Goal: Find specific page/section: Find specific page/section

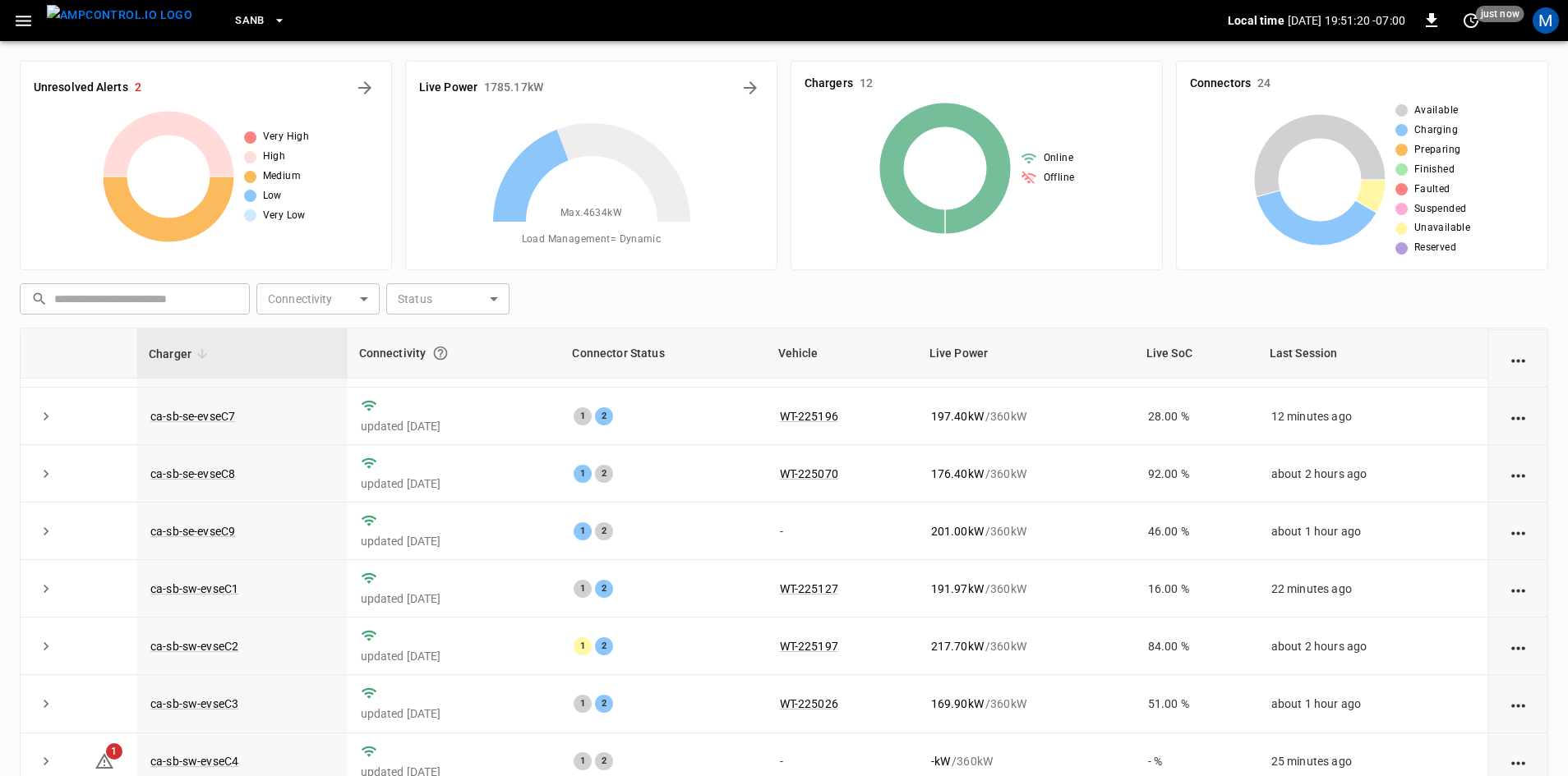
scroll to position [164, 0]
click at [78, 366] on th at bounding box center [103, 353] width 66 height 50
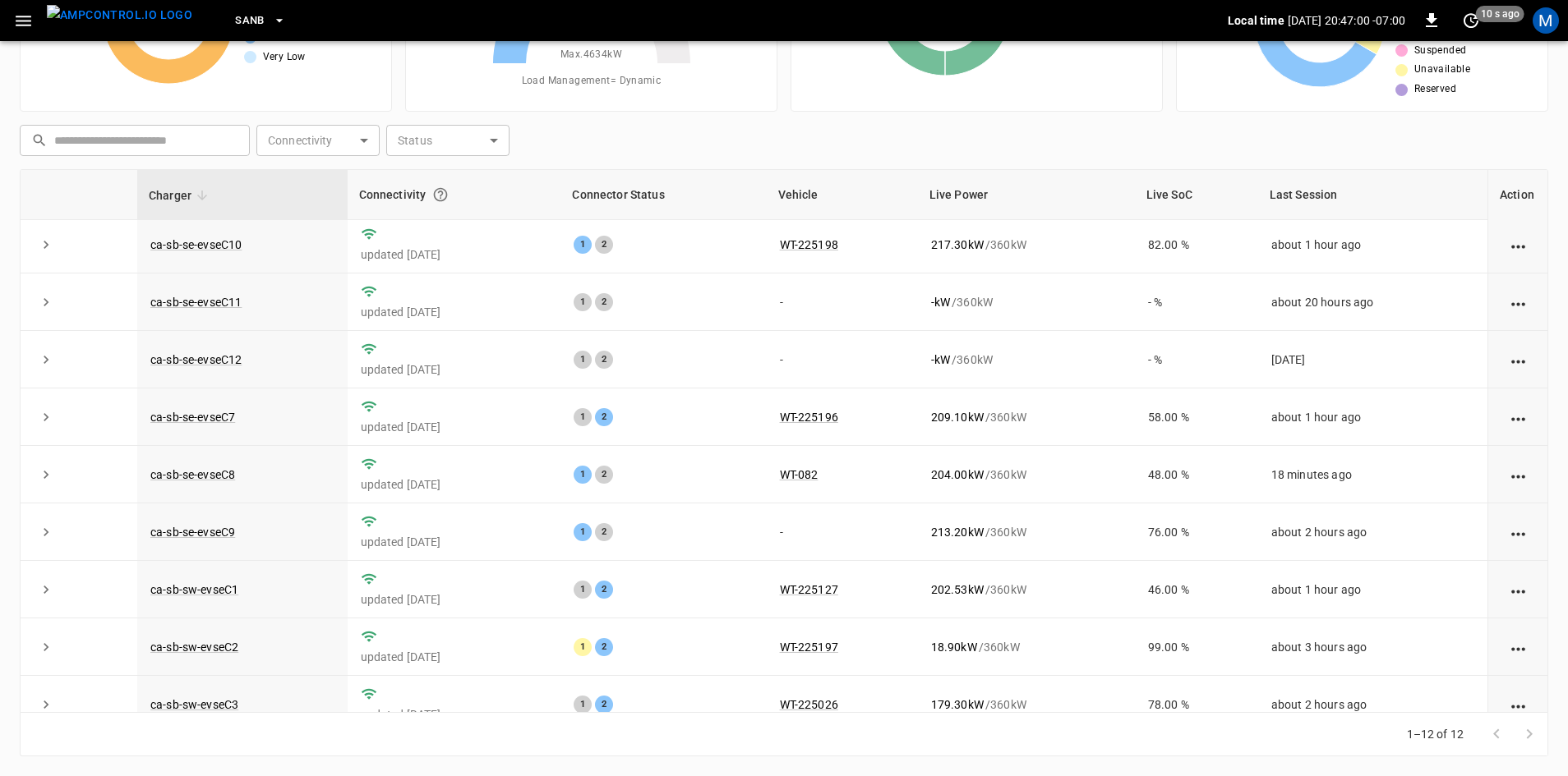
scroll to position [0, 0]
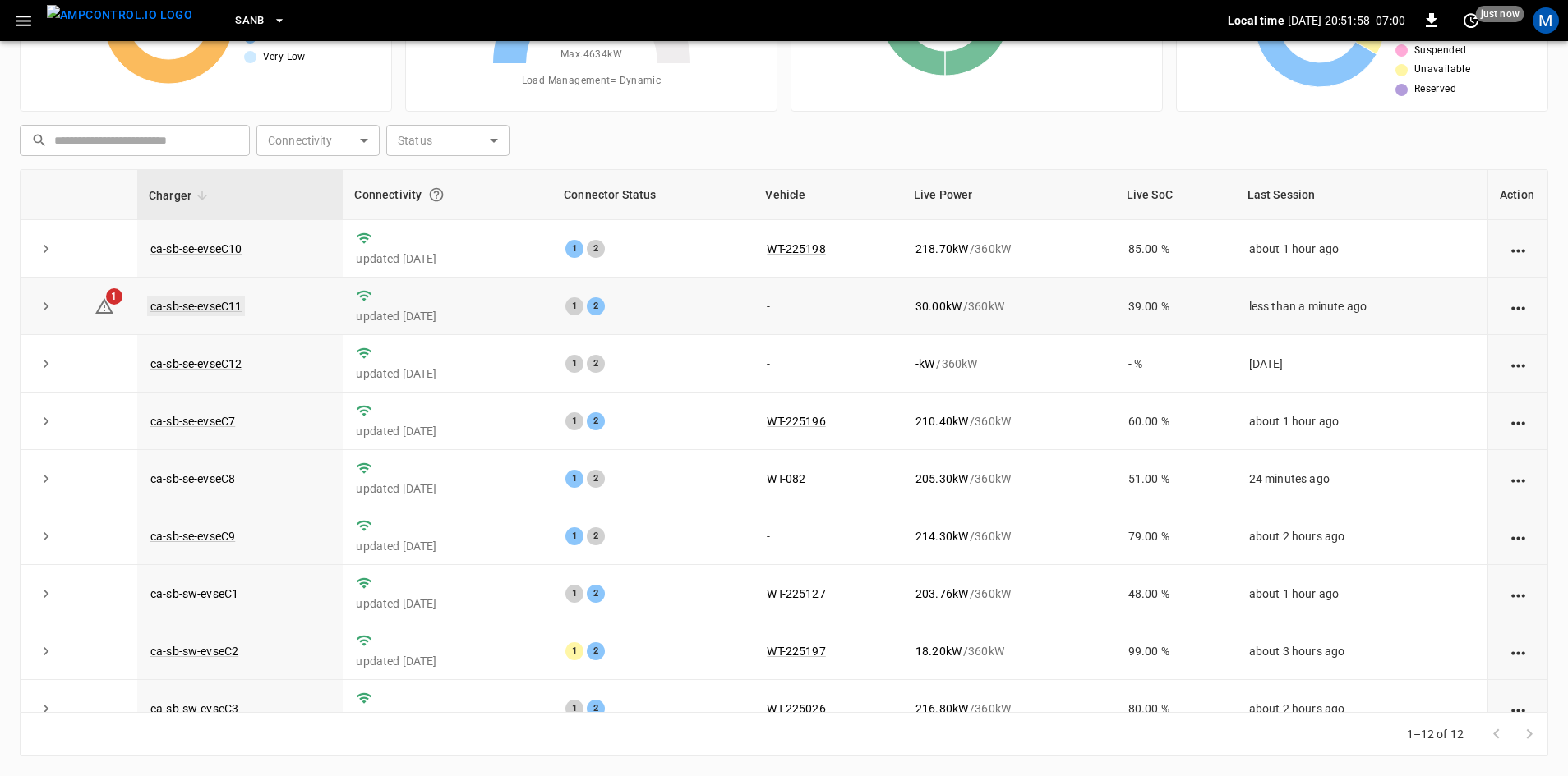
click at [239, 312] on link "ca-sb-se-evseC11" at bounding box center [196, 305] width 98 height 19
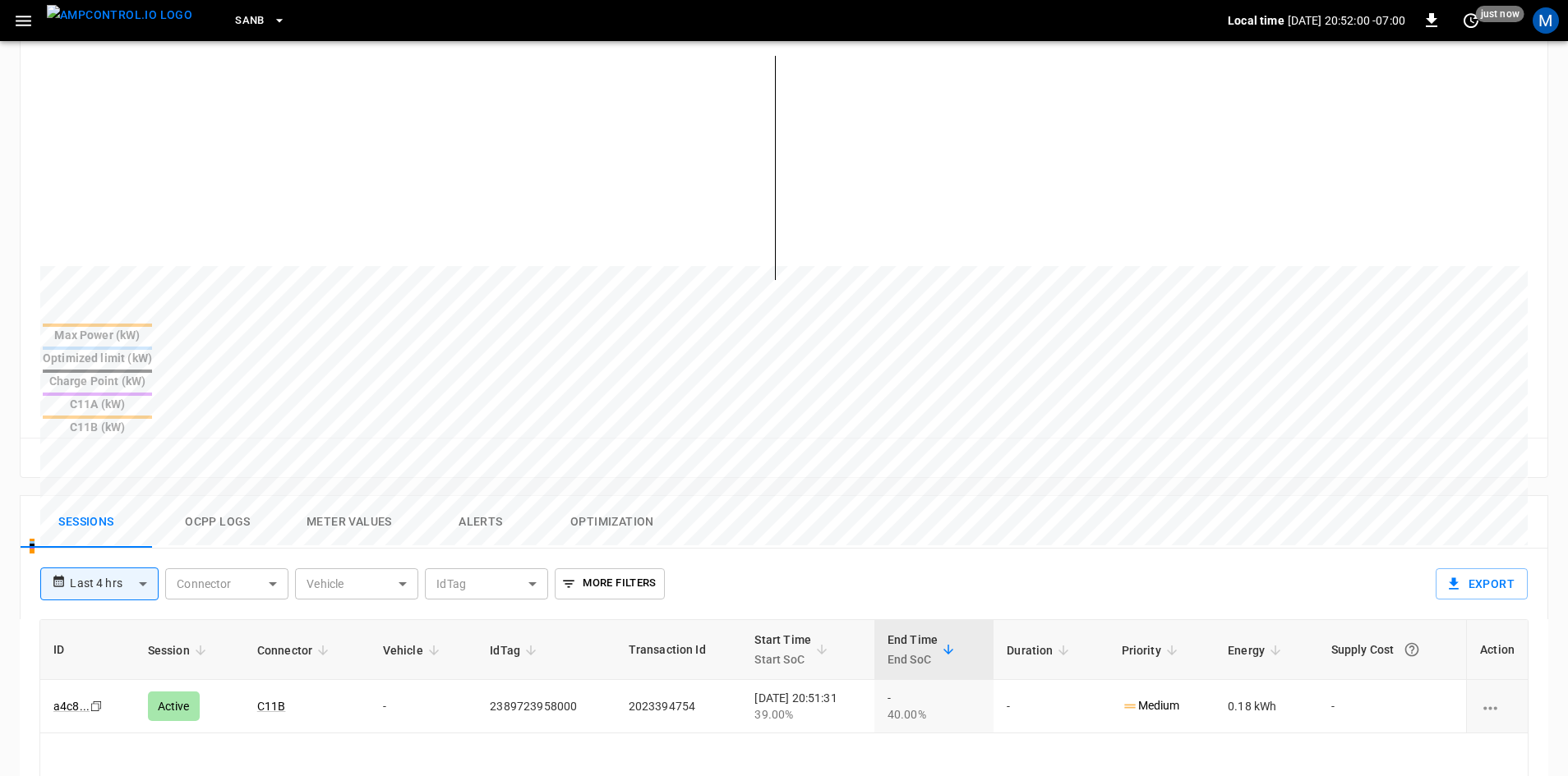
scroll to position [411, 0]
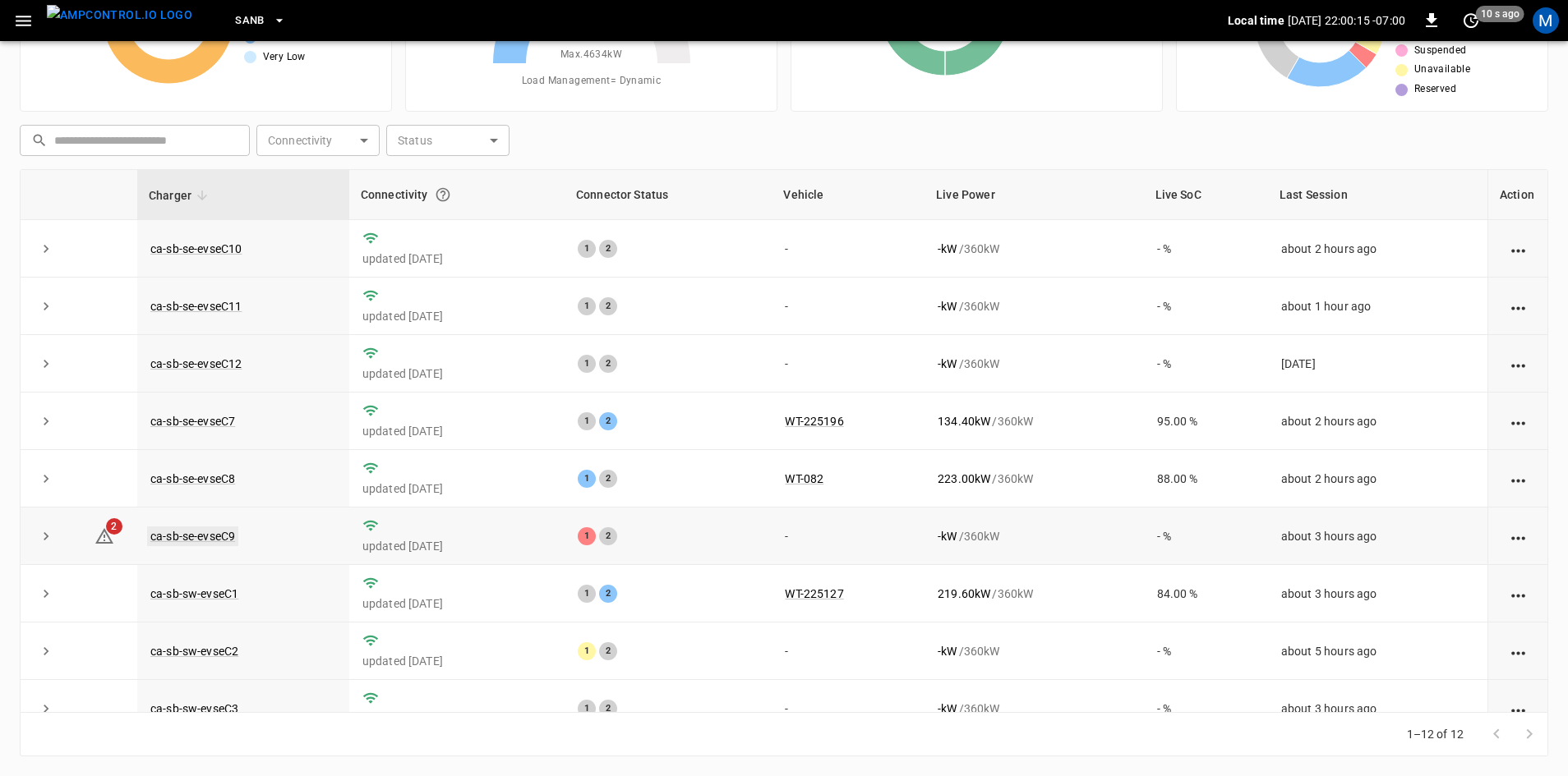
click at [235, 541] on link "ca-sb-se-evseC9" at bounding box center [192, 536] width 91 height 19
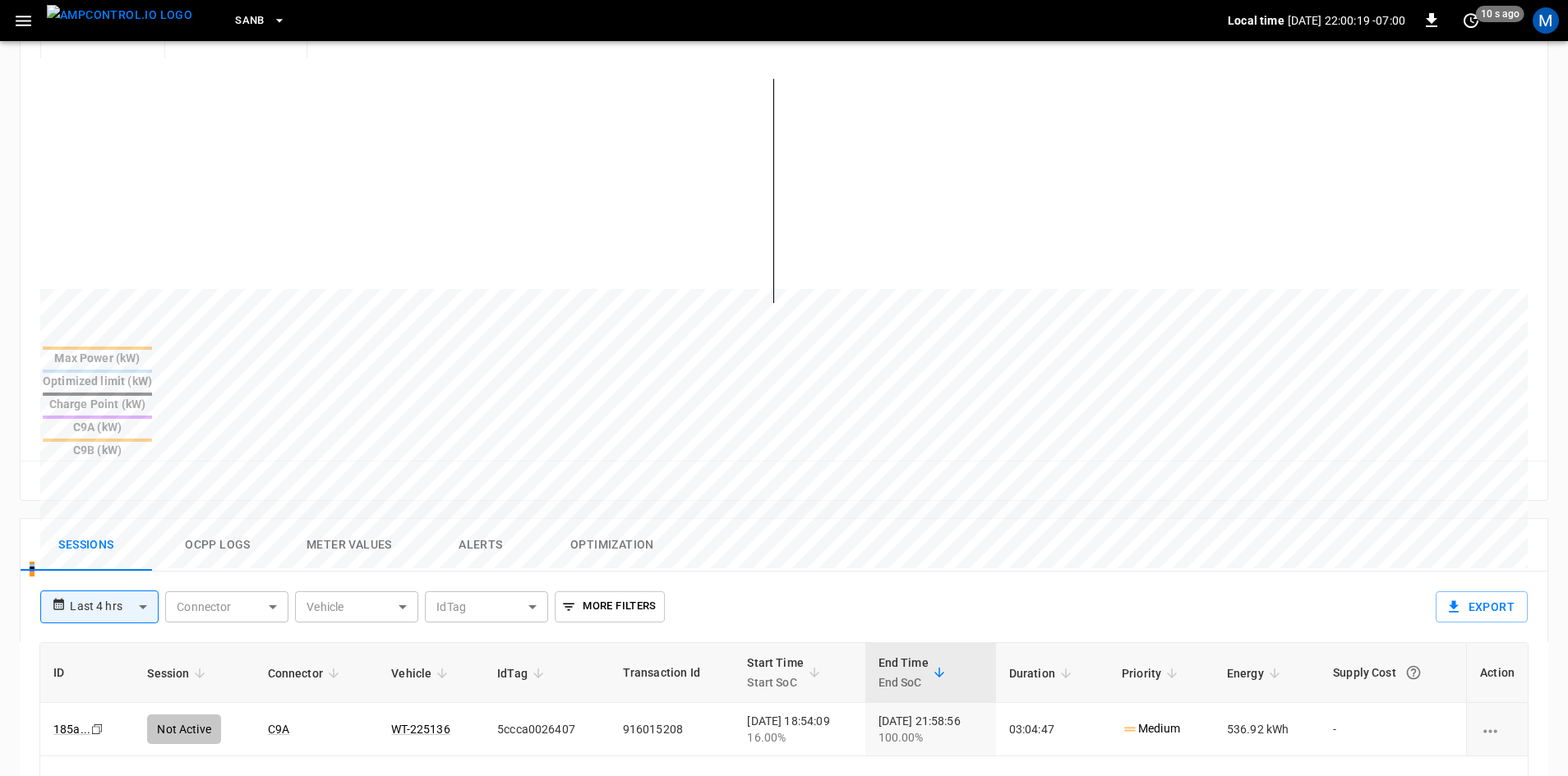
scroll to position [411, 0]
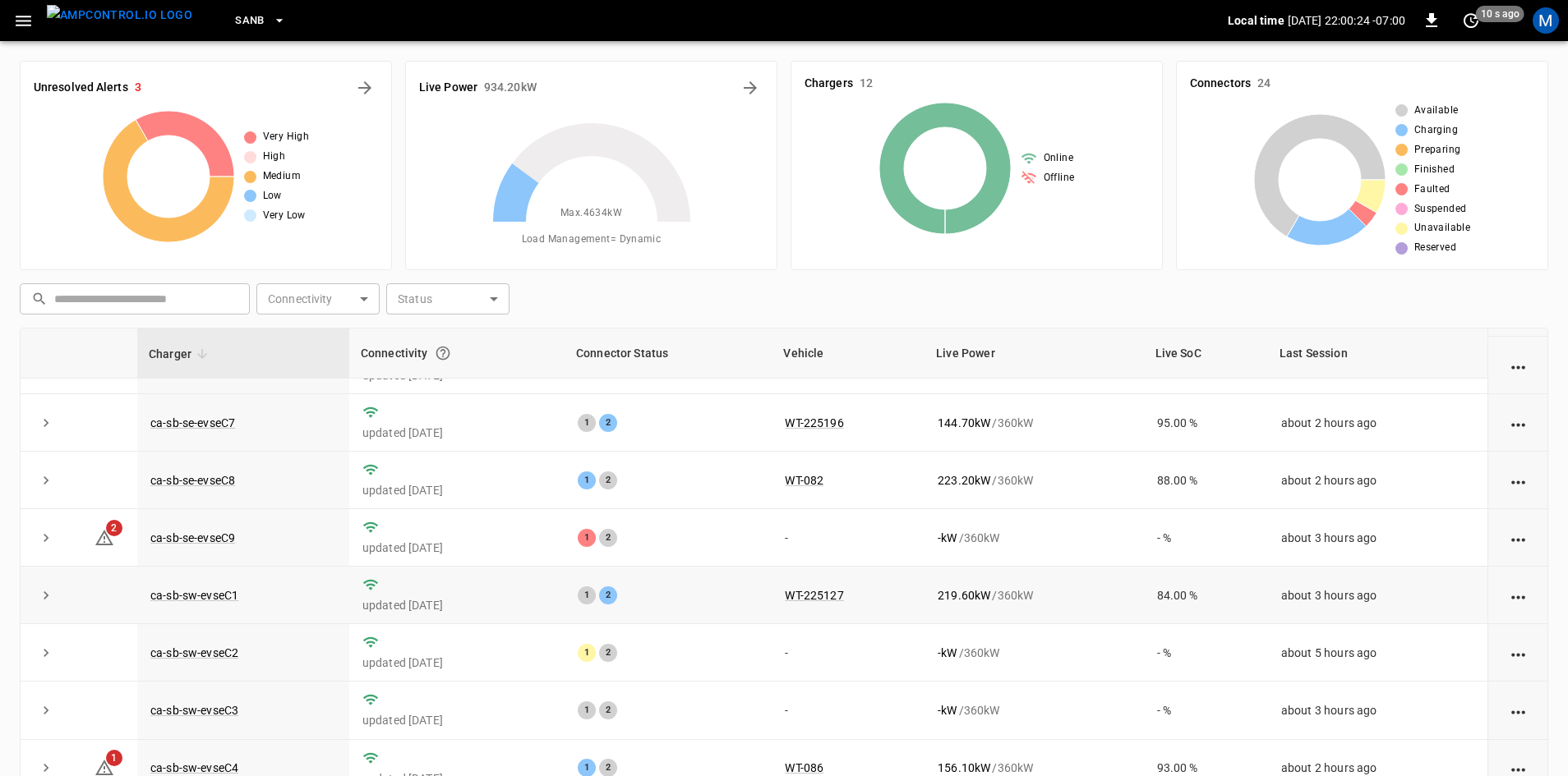
scroll to position [164, 0]
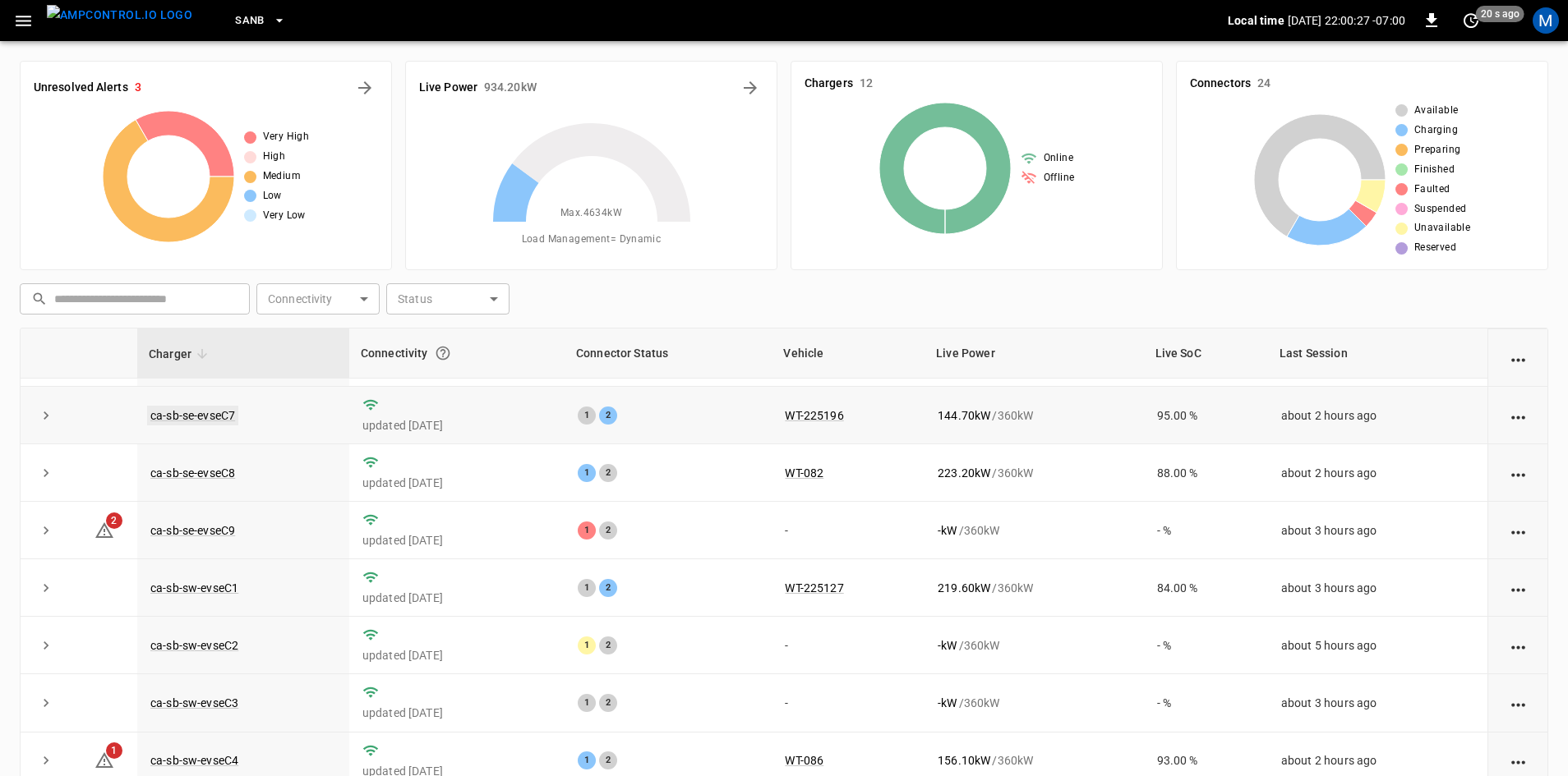
click at [161, 420] on link "ca-sb-se-evseC7" at bounding box center [192, 415] width 91 height 19
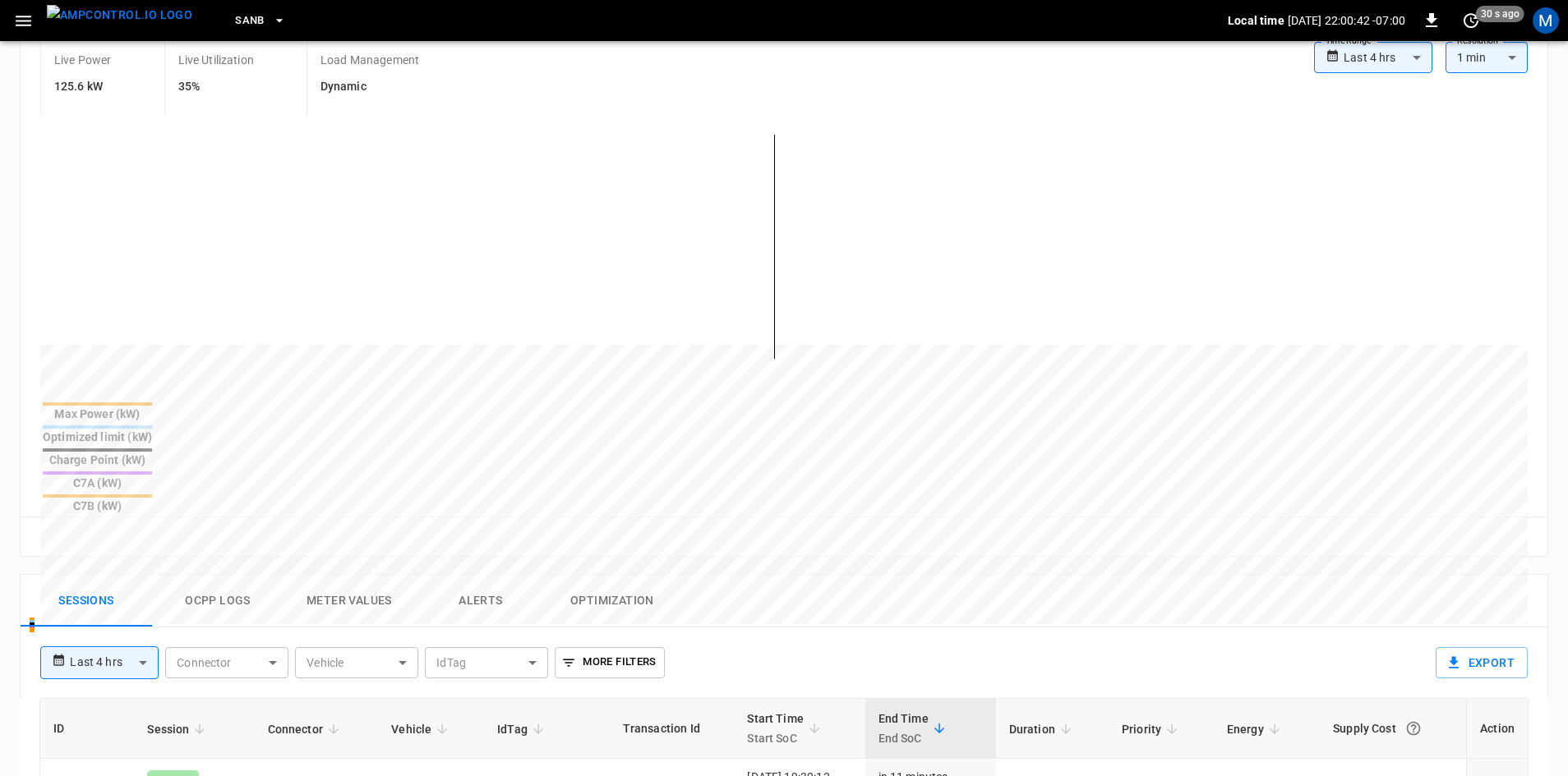
scroll to position [411, 0]
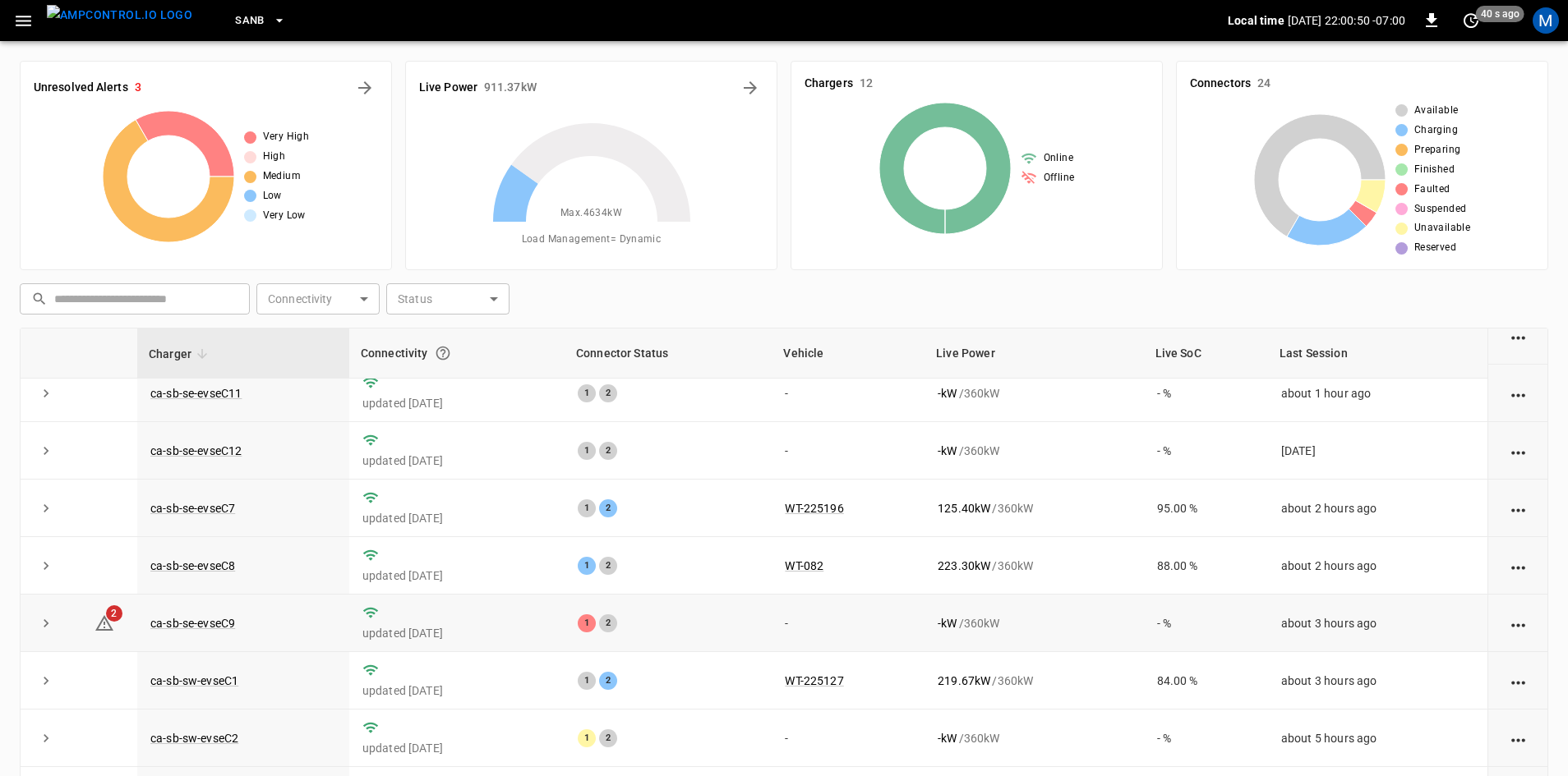
scroll to position [82, 0]
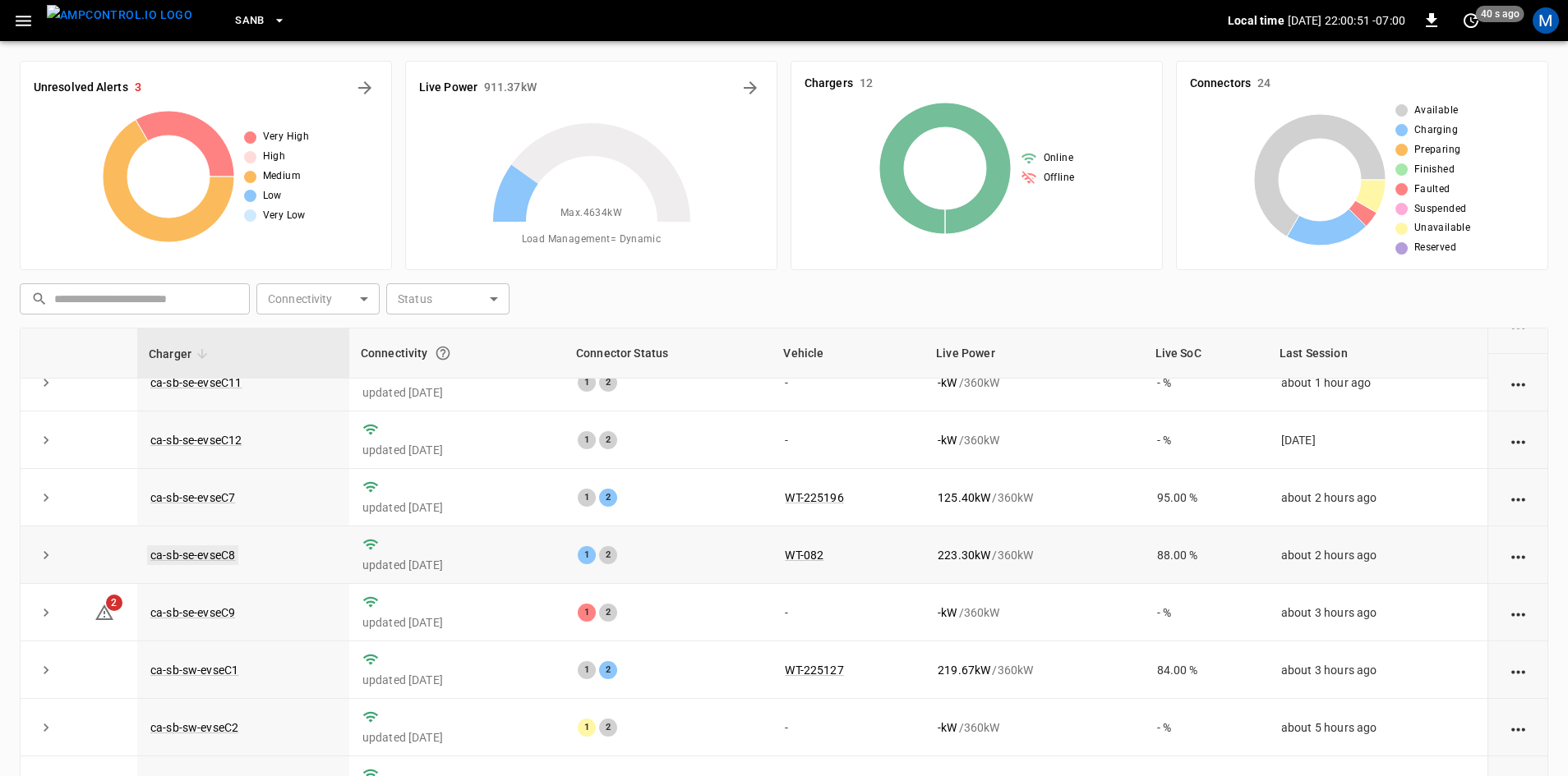
click at [225, 555] on link "ca-sb-se-evseC8" at bounding box center [192, 555] width 91 height 19
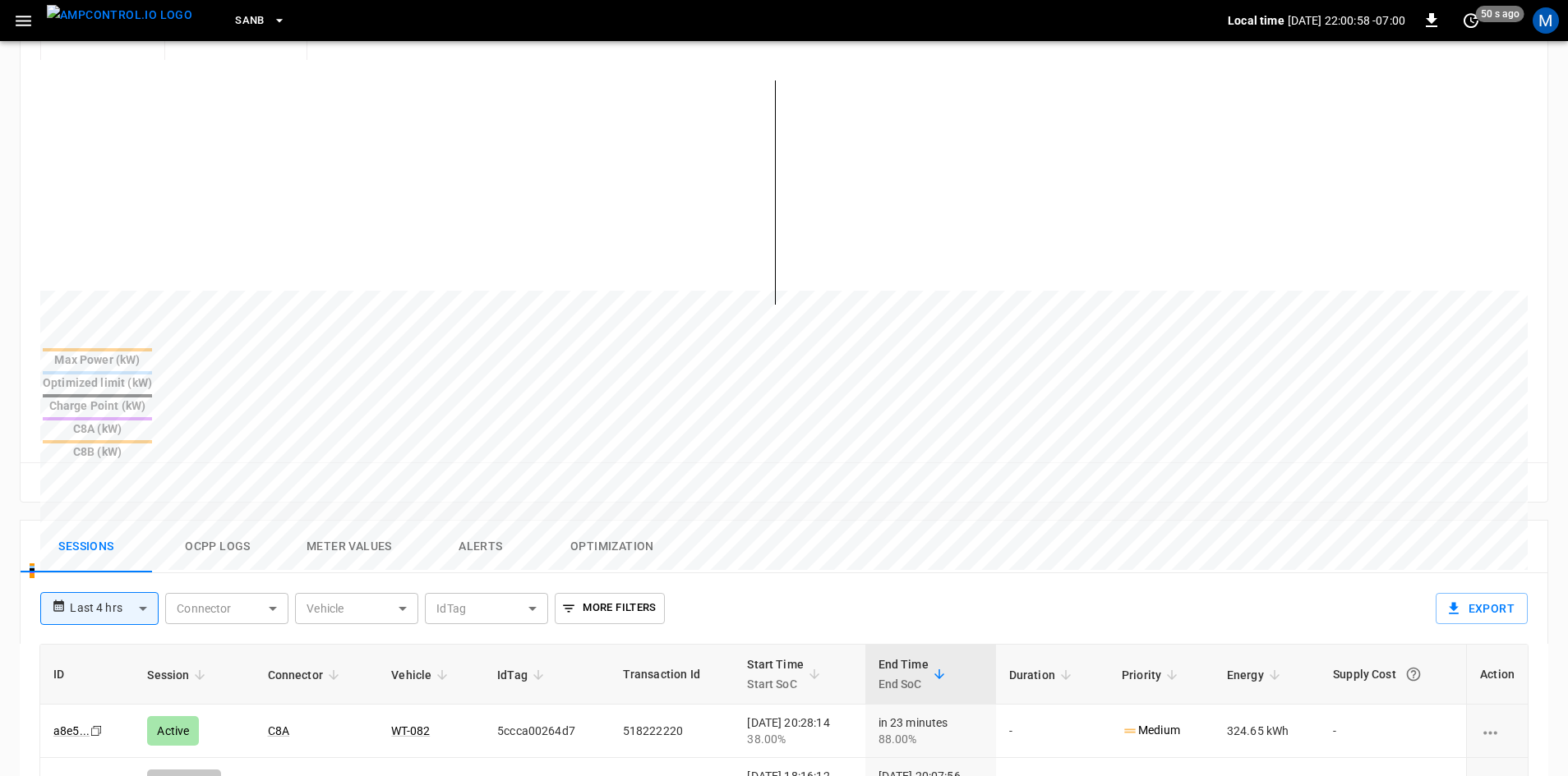
scroll to position [411, 0]
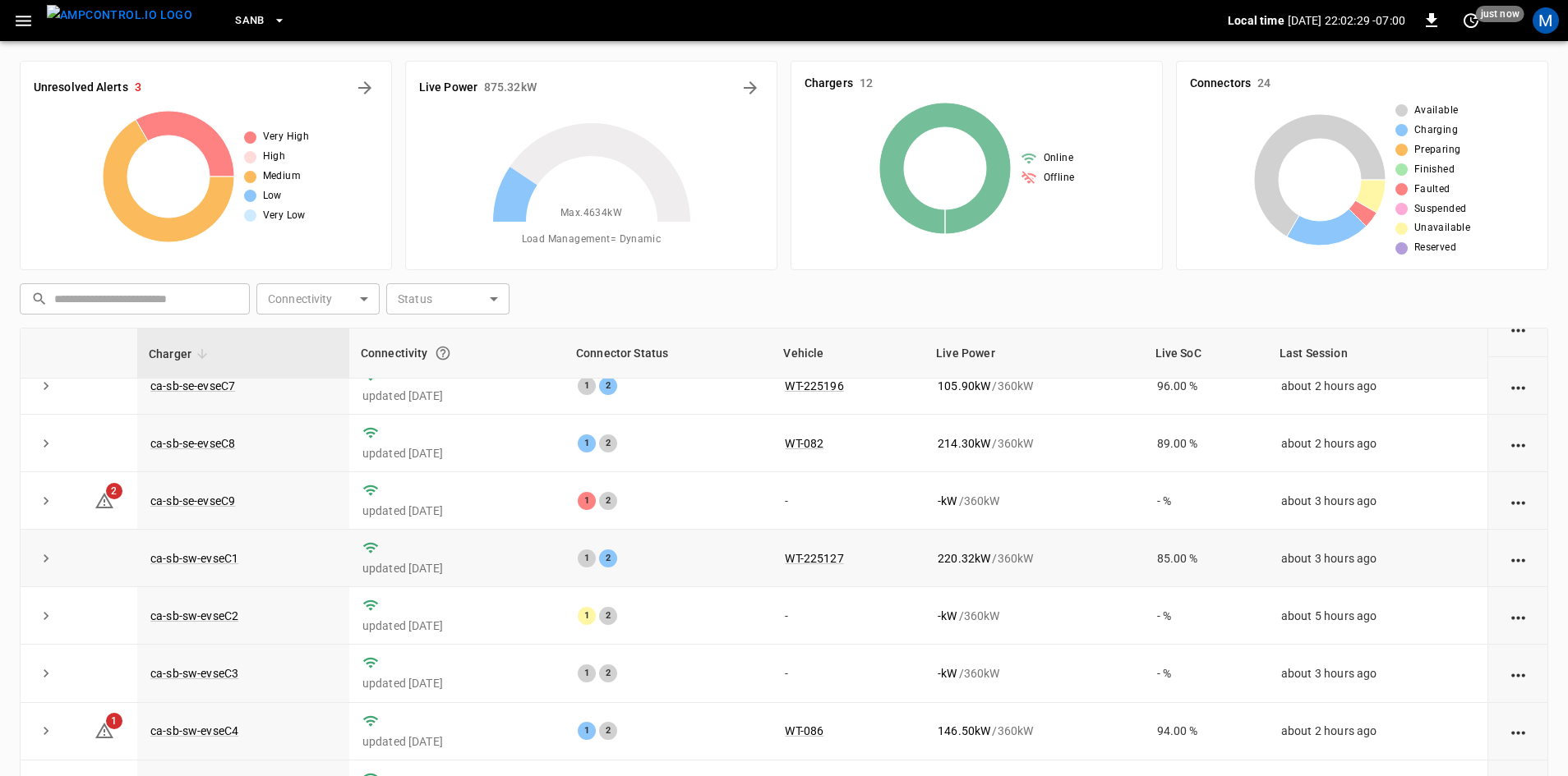
scroll to position [208, 0]
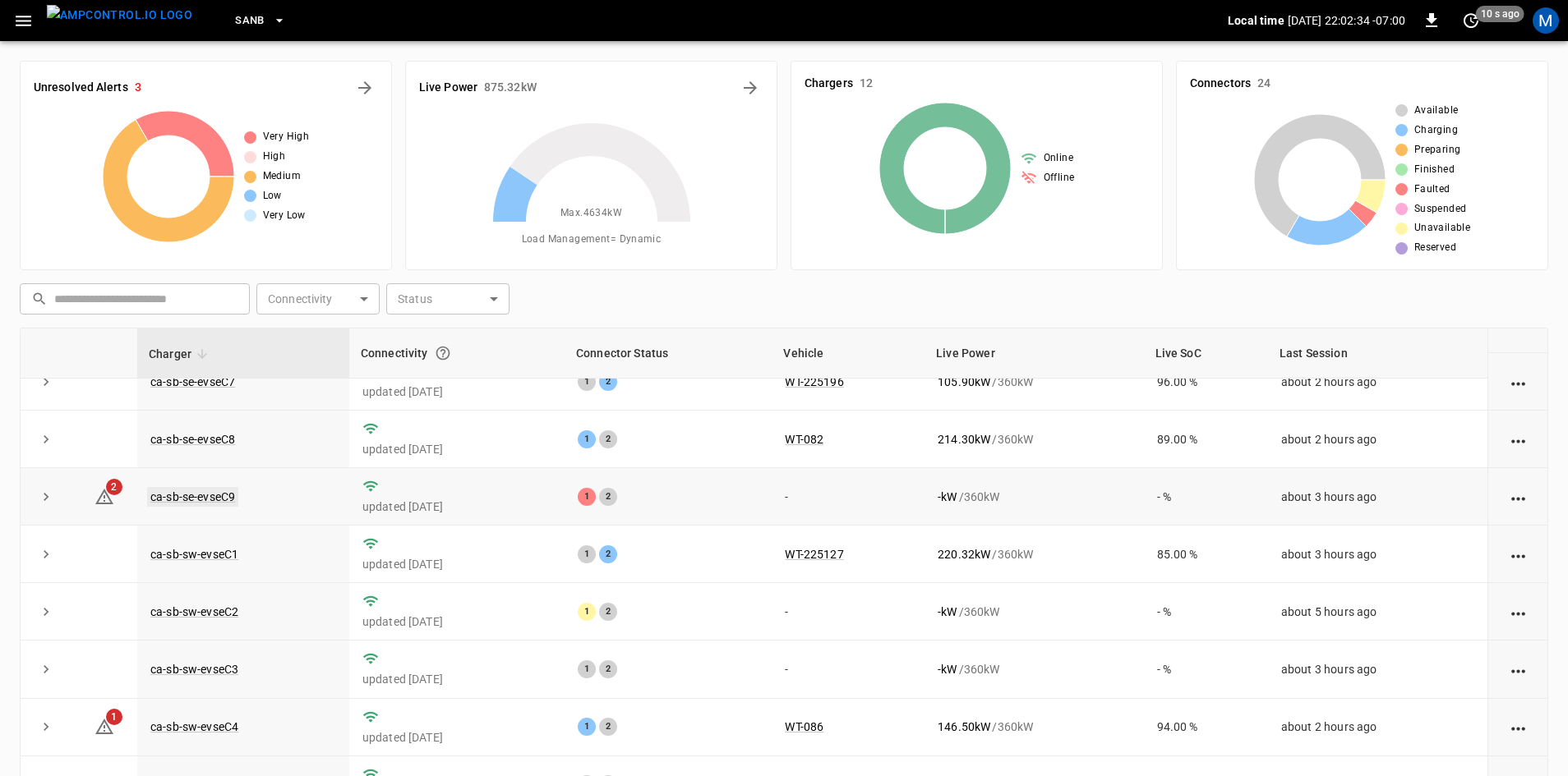
click at [191, 491] on link "ca-sb-se-evseC9" at bounding box center [192, 496] width 91 height 19
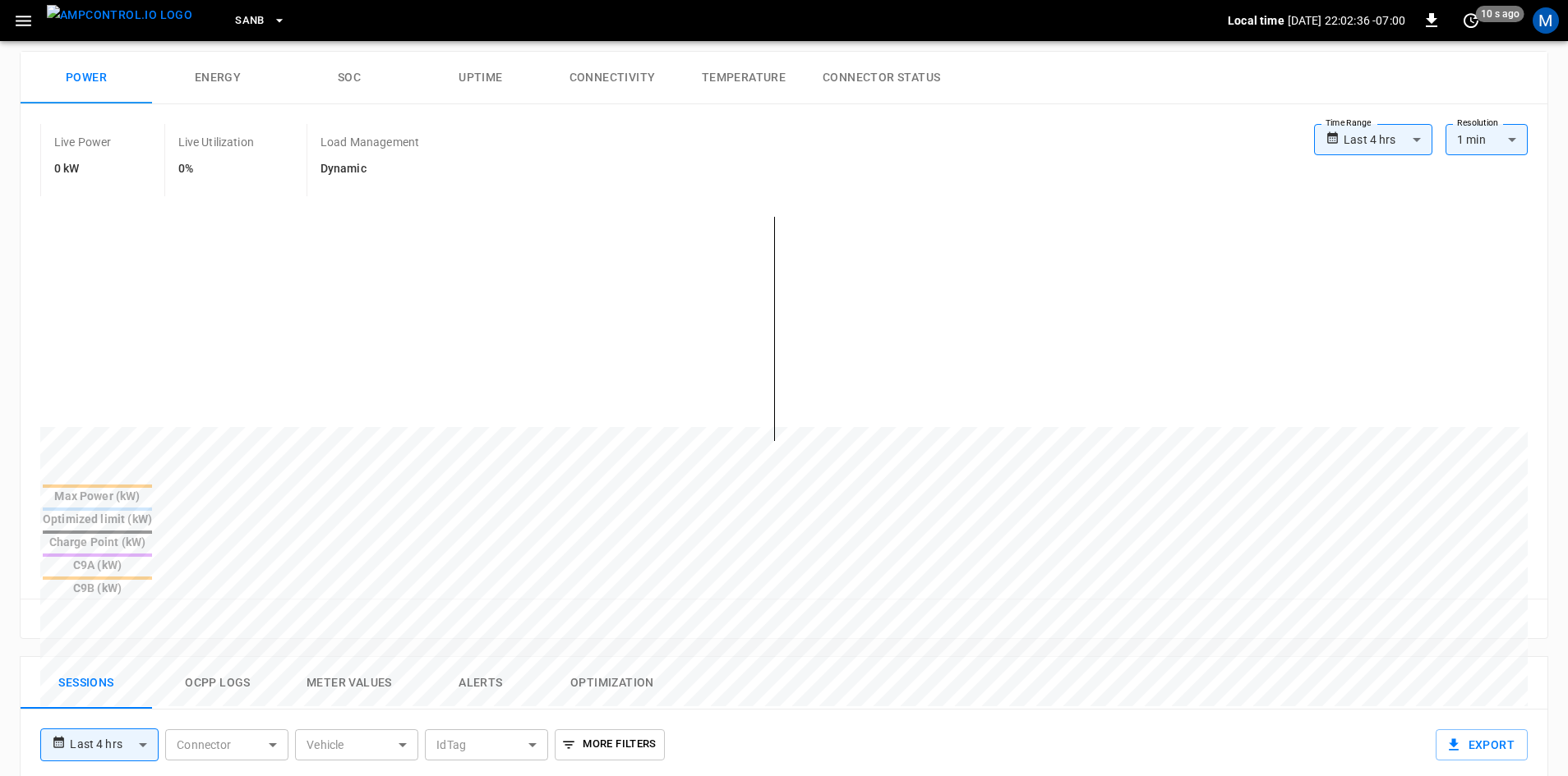
scroll to position [575, 0]
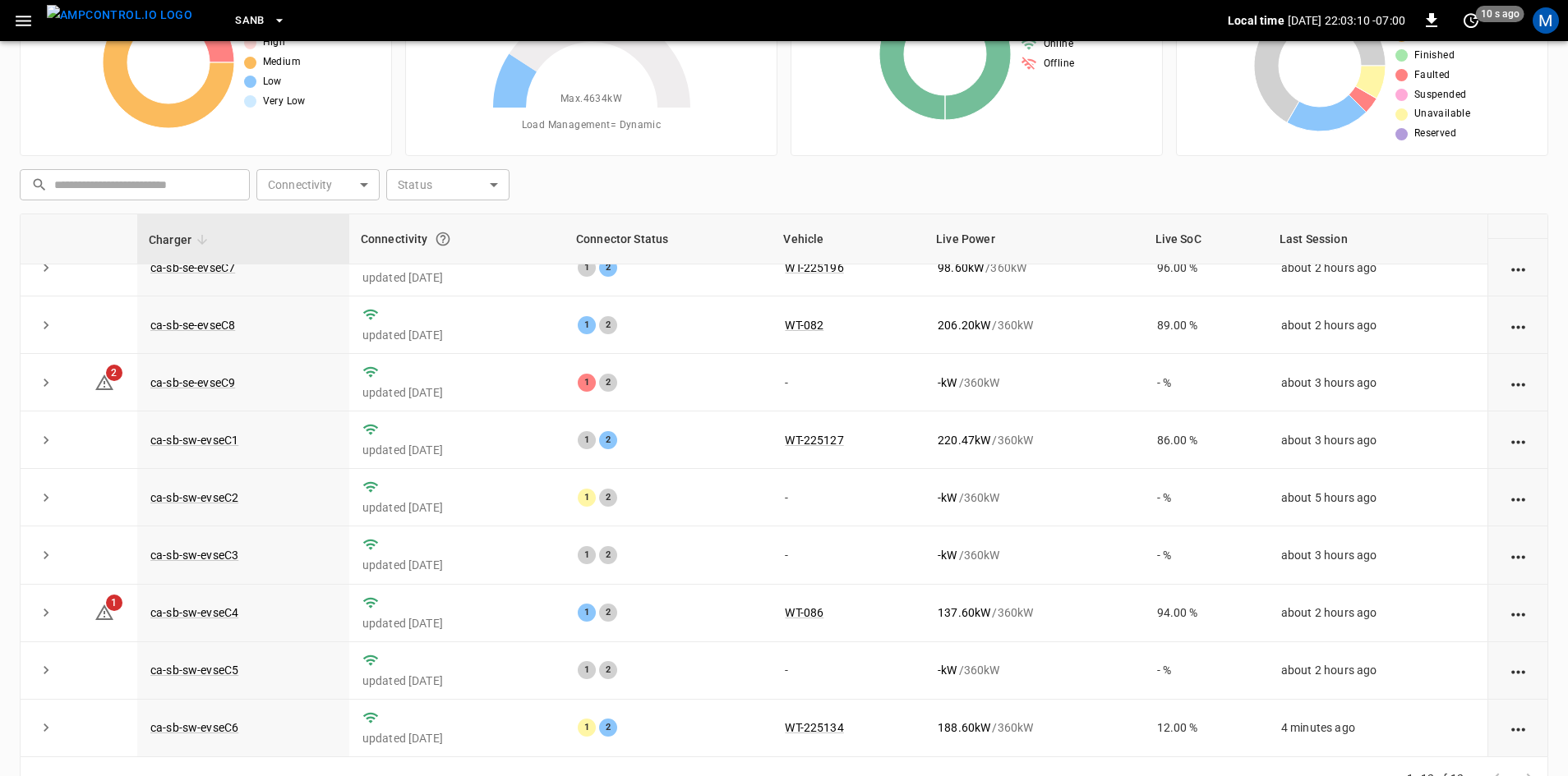
scroll to position [159, 0]
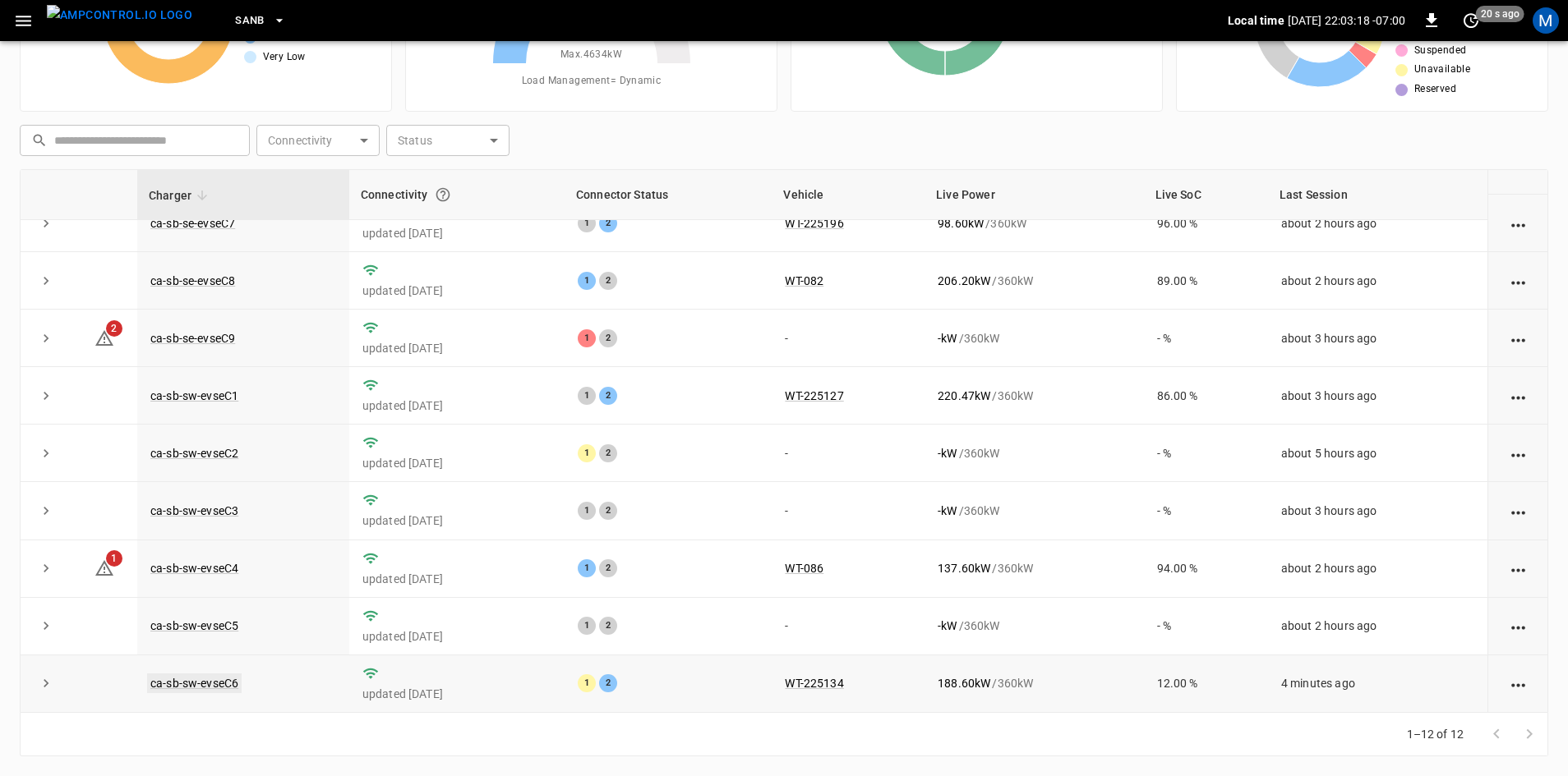
click at [232, 677] on link "ca-sb-sw-evseC6" at bounding box center [194, 683] width 94 height 19
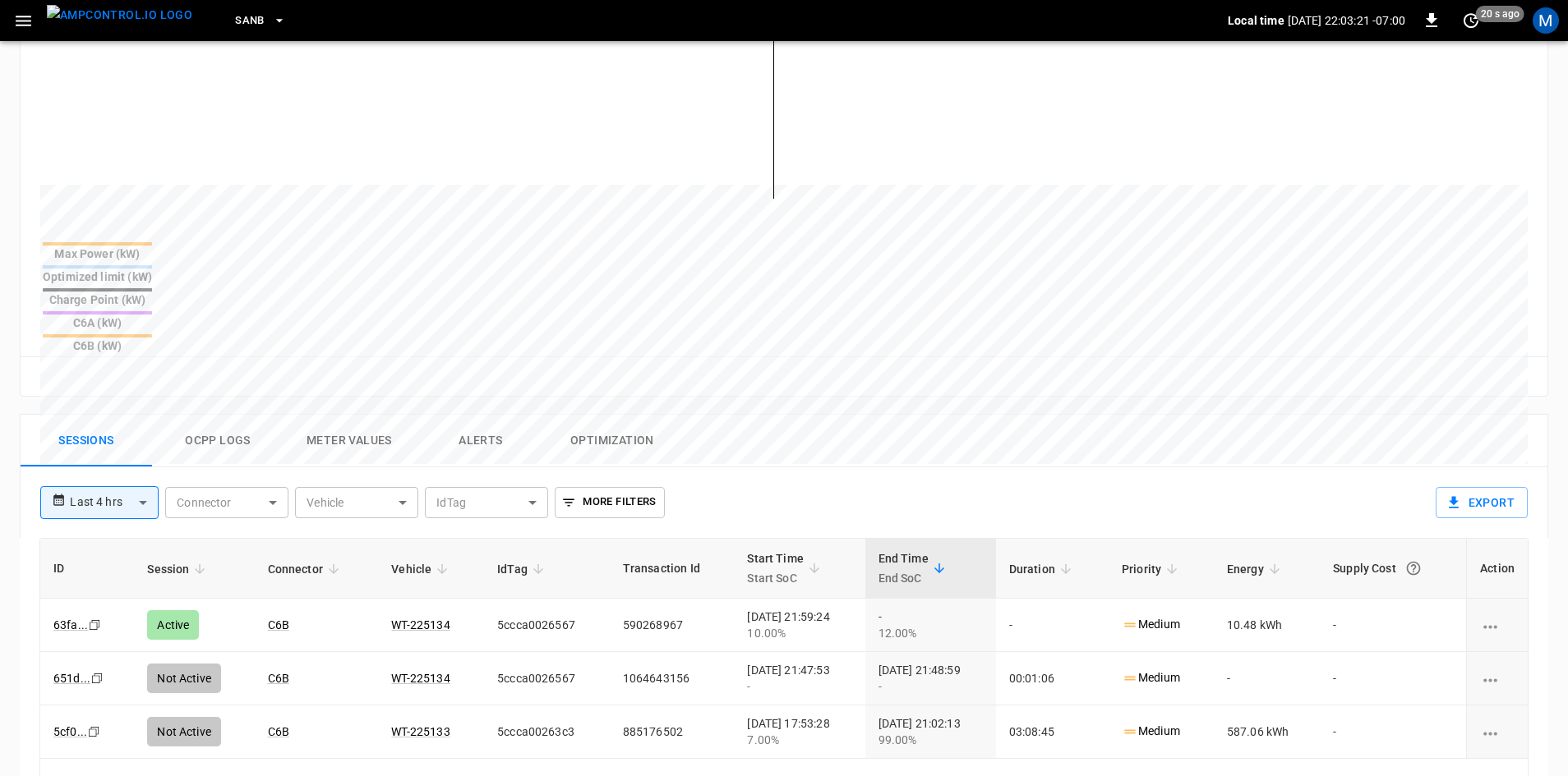
scroll to position [493, 0]
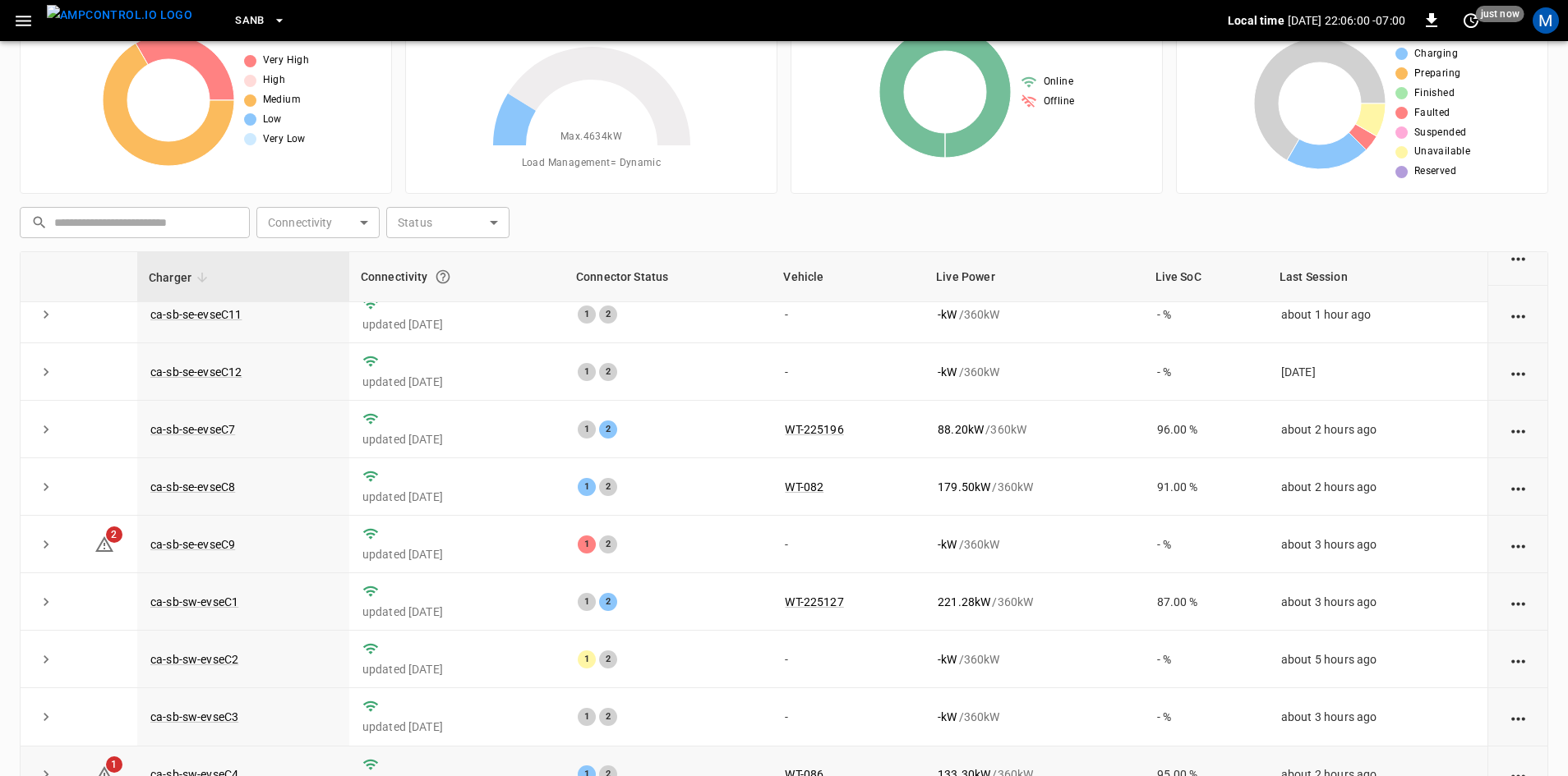
scroll to position [208, 0]
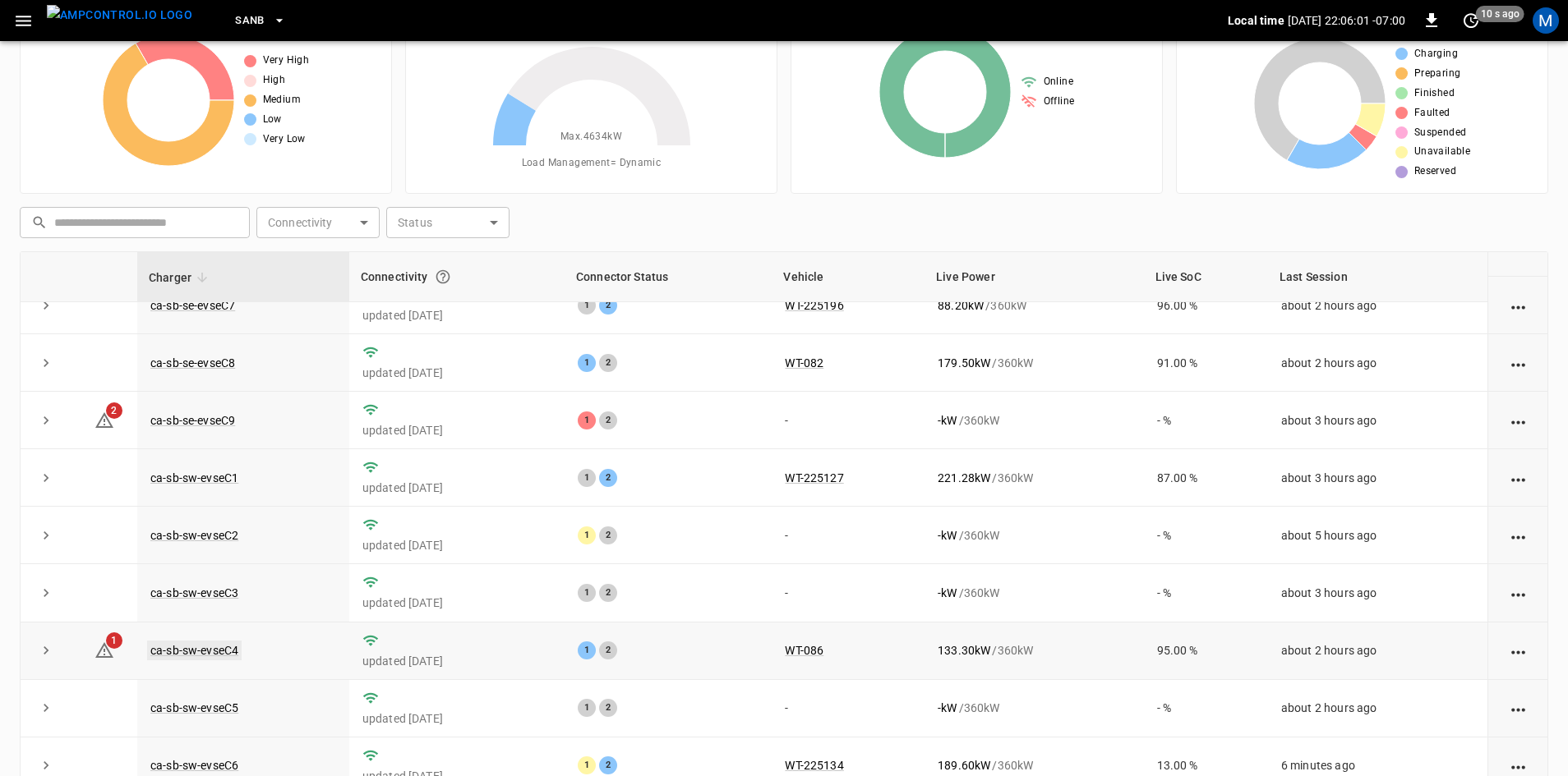
click at [221, 647] on link "ca-sb-sw-evseC4" at bounding box center [194, 650] width 94 height 19
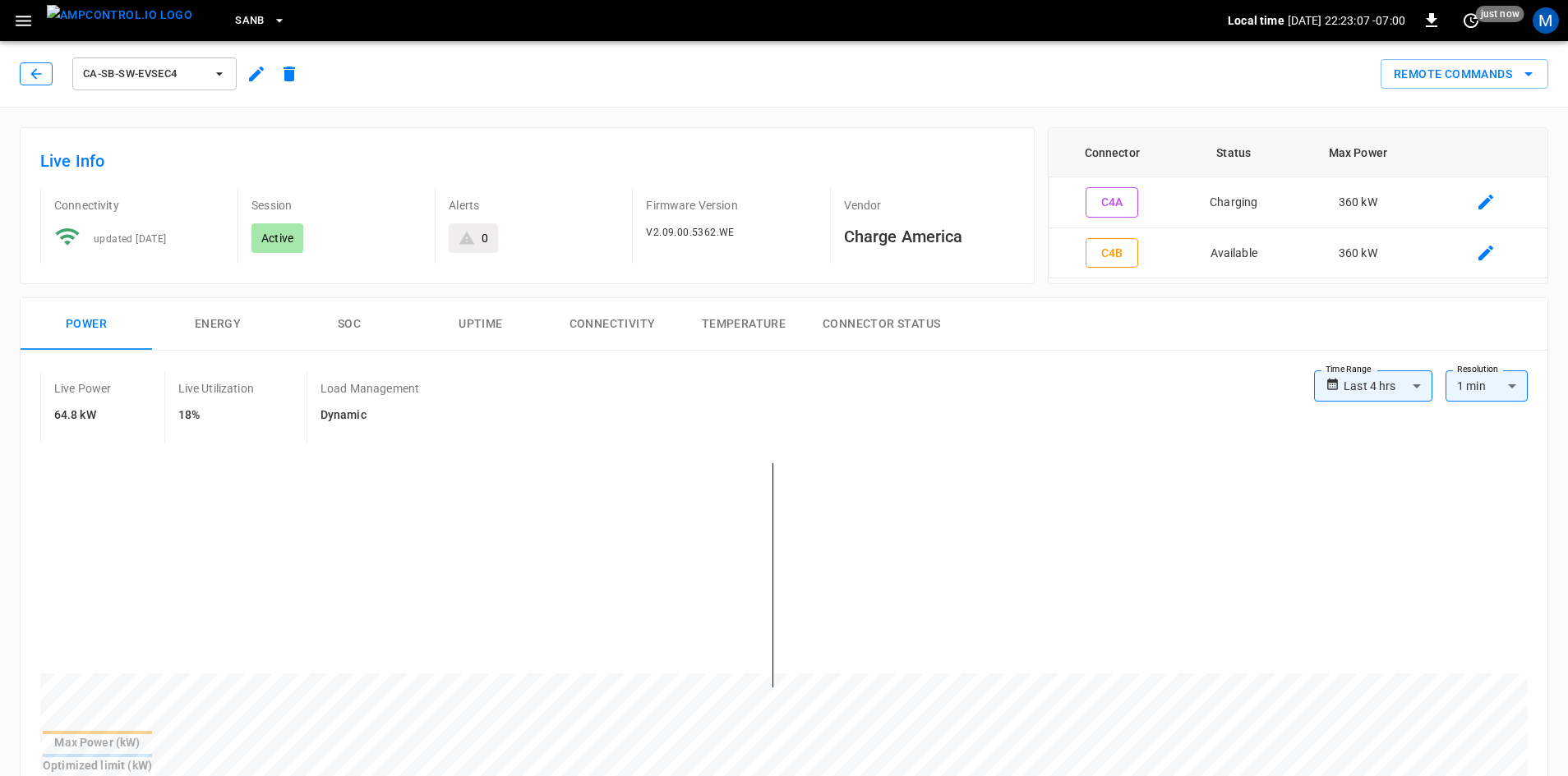
click at [31, 75] on icon "button" at bounding box center [36, 74] width 17 height 17
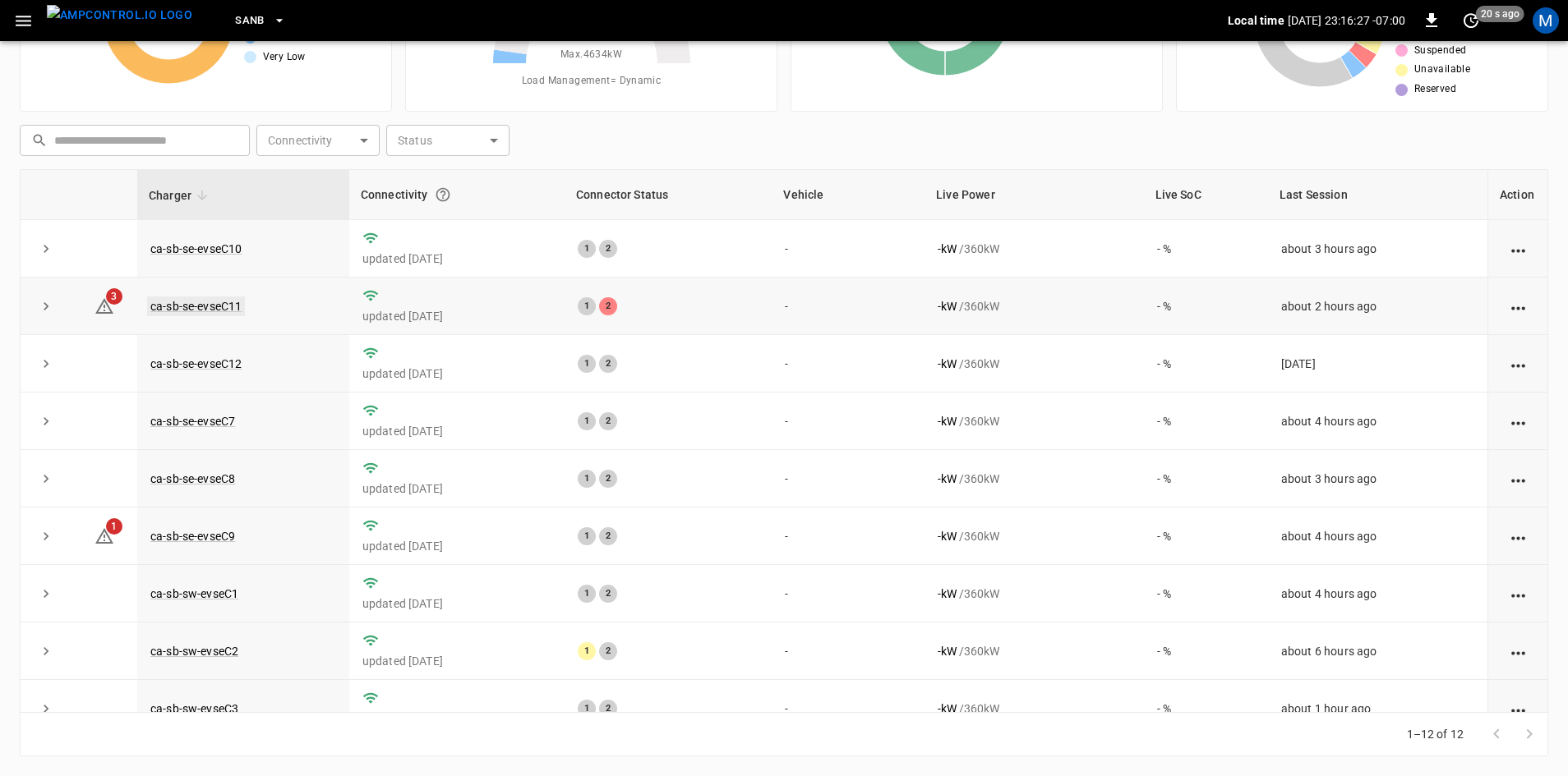
click at [199, 314] on link "ca-sb-se-evseC11" at bounding box center [196, 305] width 98 height 19
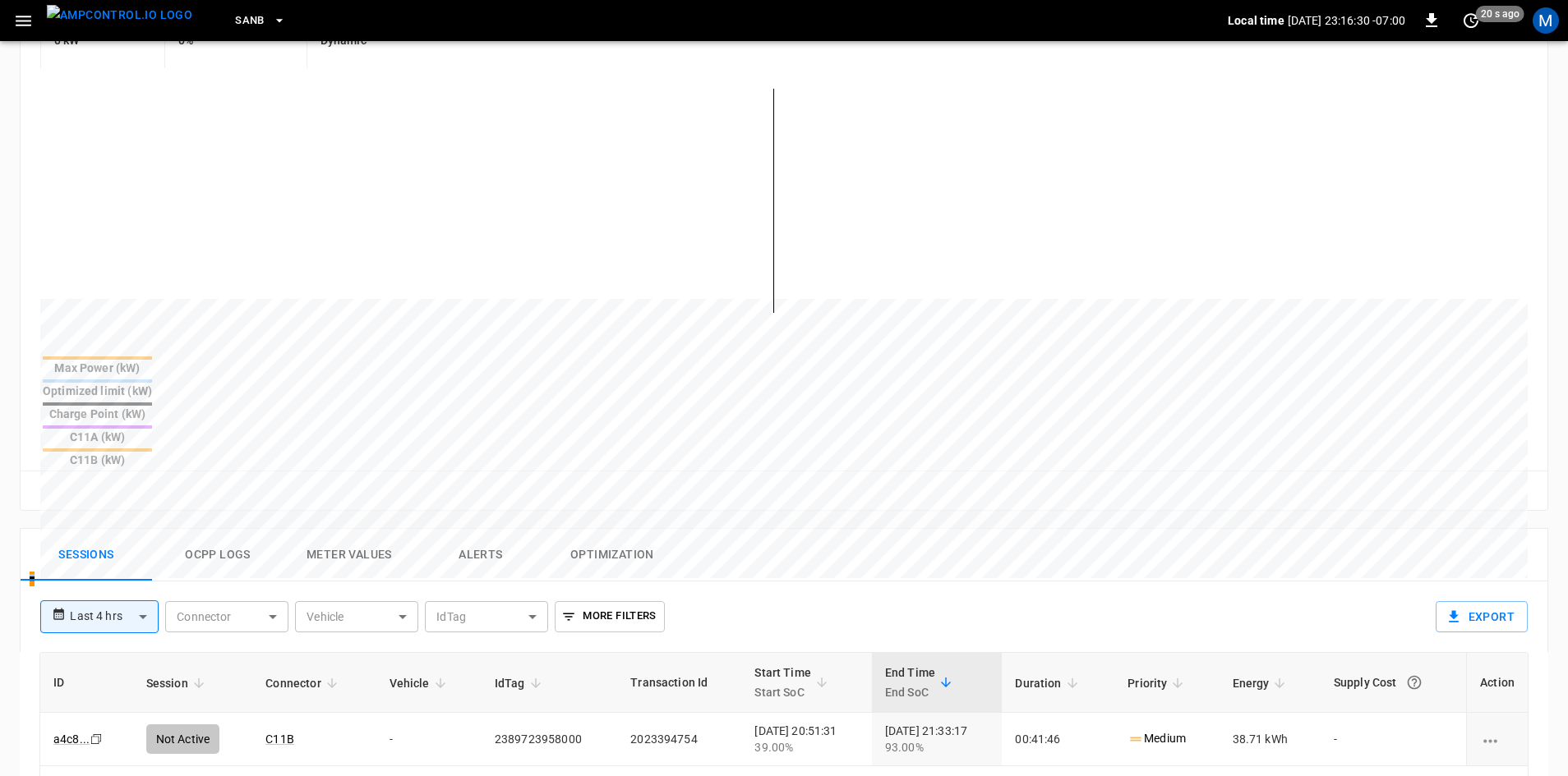
scroll to position [411, 0]
